Goal: Check status: Check status

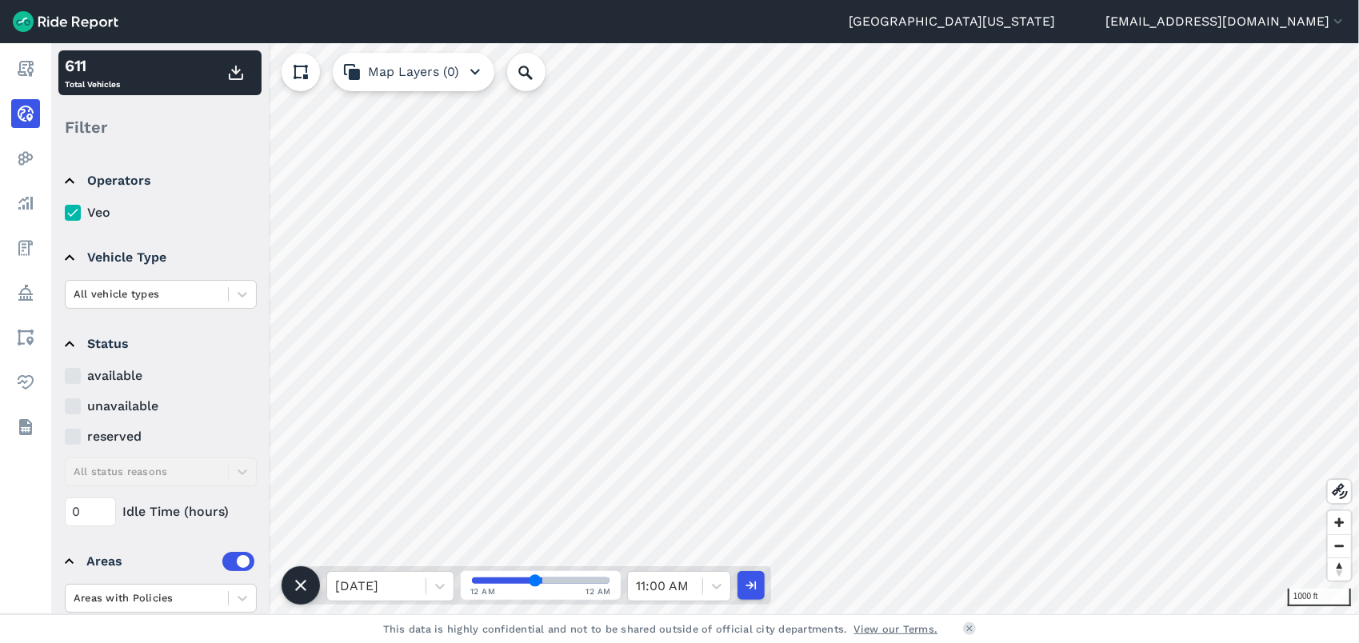
click at [535, 584] on input "range" at bounding box center [541, 581] width 138 height 6
drag, startPoint x: 533, startPoint y: 581, endPoint x: 558, endPoint y: 574, distance: 26.4
type input "45"
click at [558, 578] on input "range" at bounding box center [541, 581] width 138 height 6
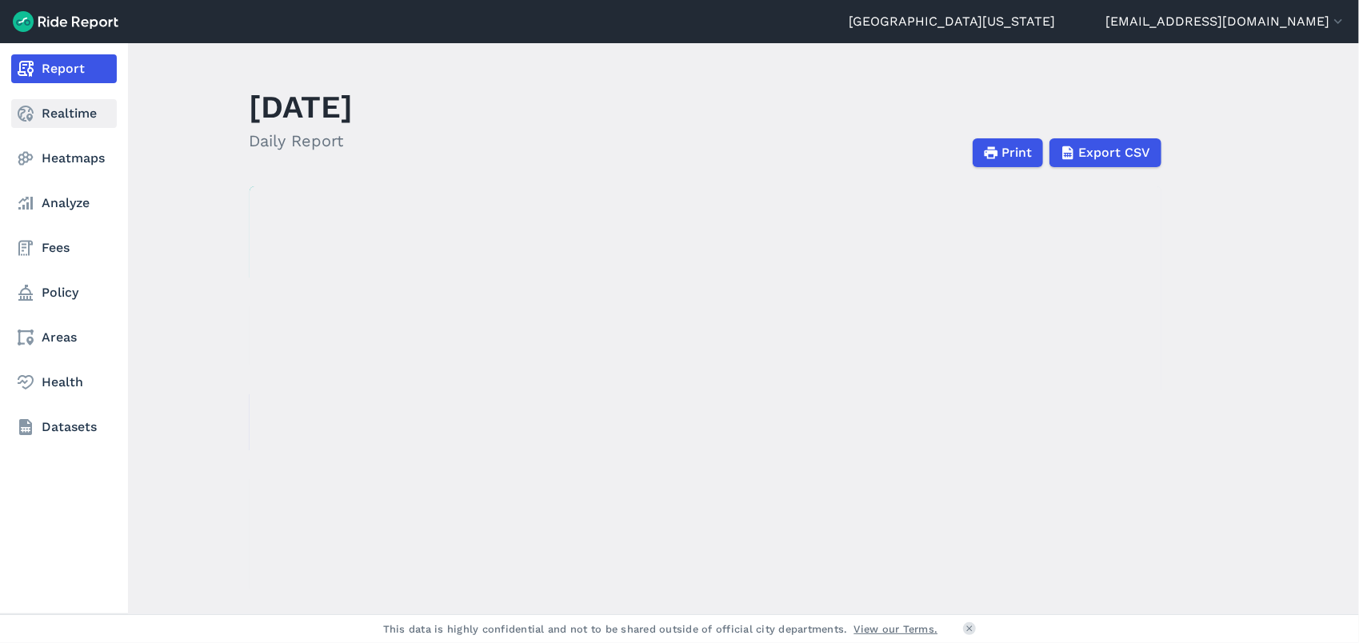
click at [36, 111] on link "Realtime" at bounding box center [64, 113] width 106 height 29
